Goal: Task Accomplishment & Management: Manage account settings

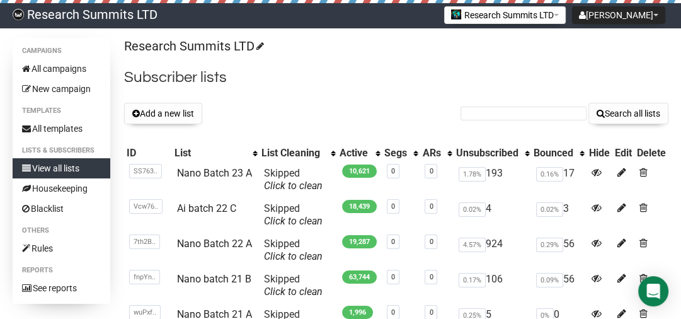
click at [168, 101] on div "Research Summits LTD Subscriber lists Add a new list Search all lists List name…" at bounding box center [396, 301] width 544 height 527
click at [169, 110] on button "Add a new list" at bounding box center [163, 113] width 78 height 21
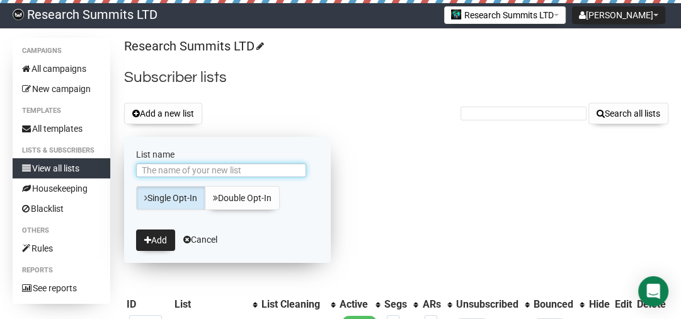
drag, startPoint x: 200, startPoint y: 168, endPoint x: 198, endPoint y: 161, distance: 7.2
click at [200, 168] on input "List name" at bounding box center [221, 170] width 170 height 14
type input "Nano Batch 23 B"
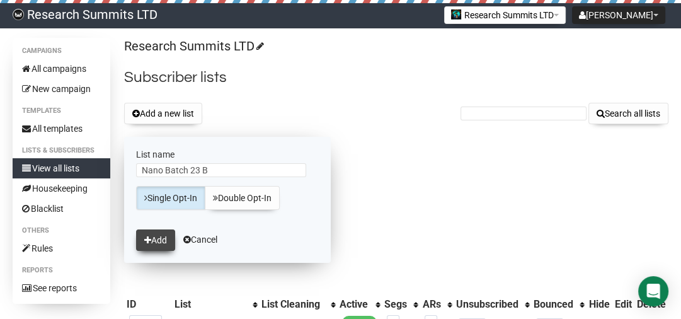
click at [171, 241] on button "Add" at bounding box center [155, 239] width 39 height 21
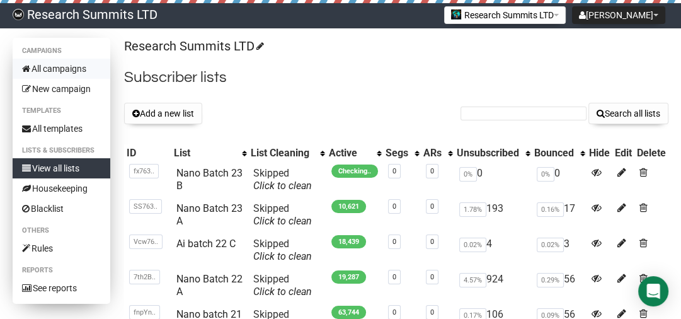
click at [63, 71] on link "All campaigns" at bounding box center [62, 69] width 98 height 20
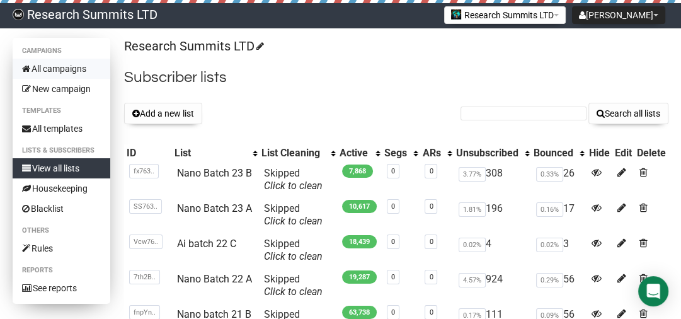
click at [60, 70] on link "All campaigns" at bounding box center [62, 69] width 98 height 20
